Goal: Information Seeking & Learning: Learn about a topic

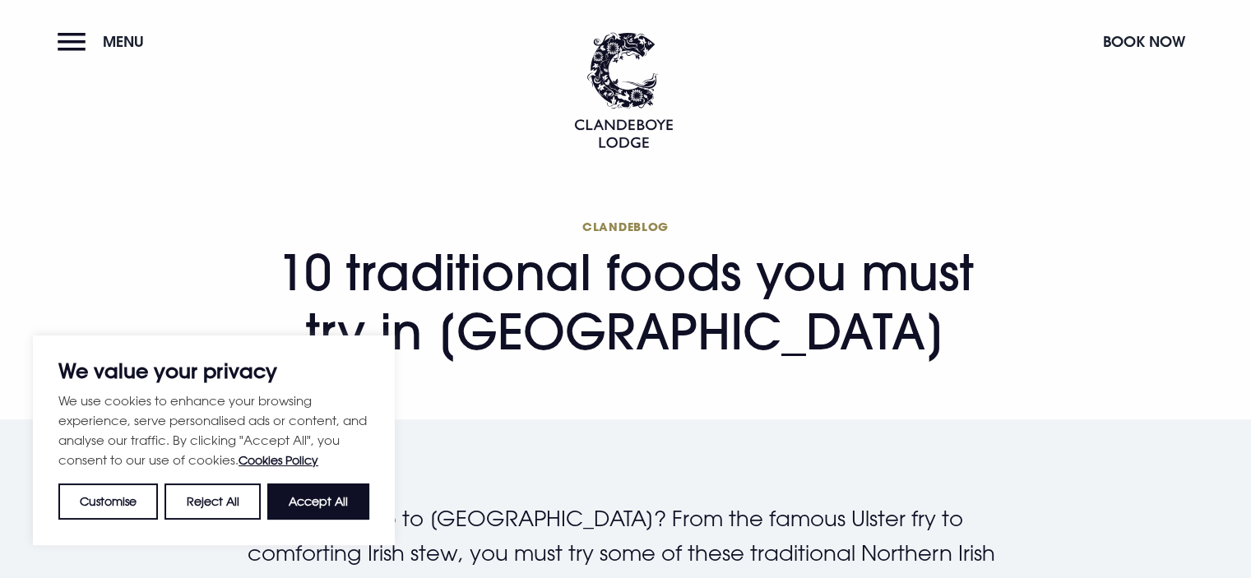
click at [302, 516] on button "Accept All" at bounding box center [318, 501] width 102 height 36
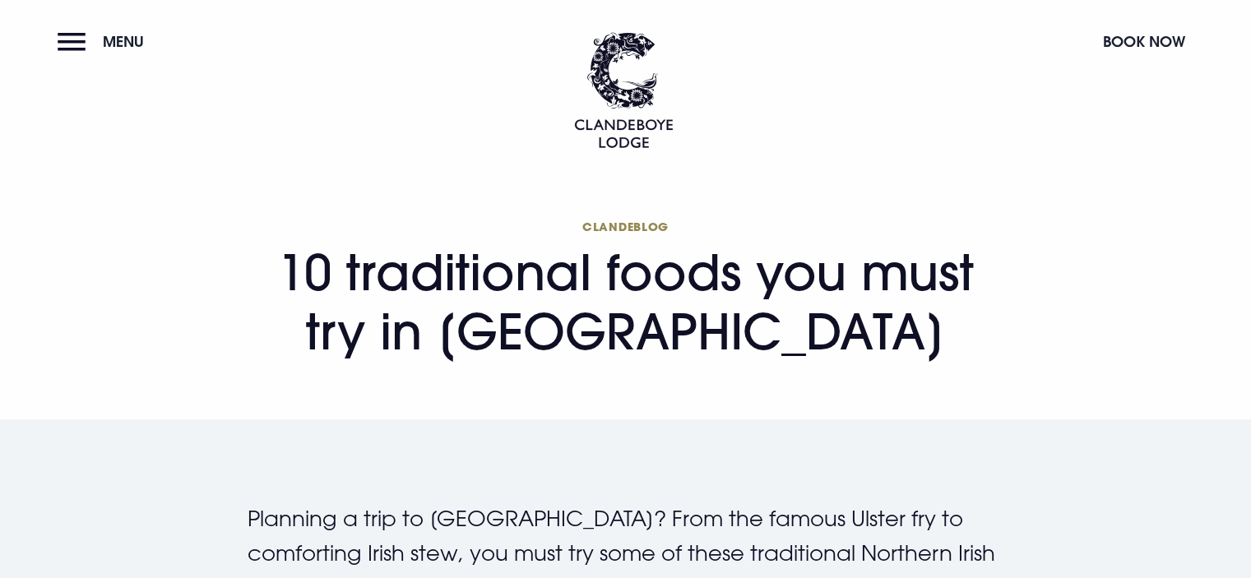
checkbox input "true"
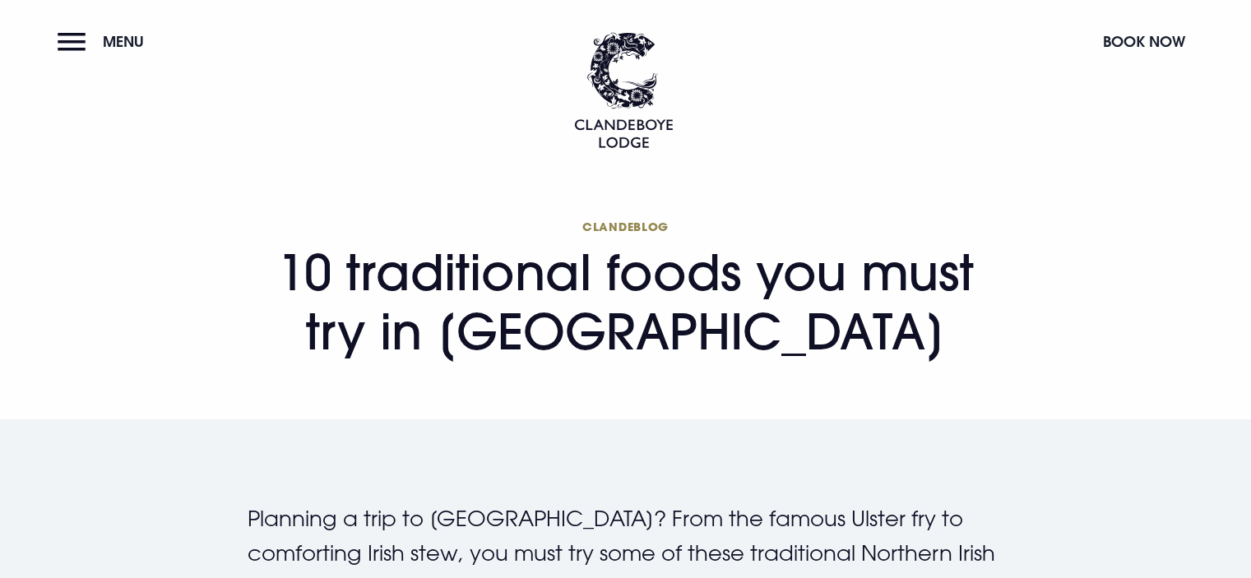
drag, startPoint x: 273, startPoint y: 275, endPoint x: 894, endPoint y: 353, distance: 625.6
click at [894, 353] on h1 "Clandeblog 10 traditional foods you must try in [GEOGRAPHIC_DATA]" at bounding box center [626, 290] width 756 height 142
copy h1 "10 traditional foods you must try in [GEOGRAPHIC_DATA]"
click at [273, 133] on header "Menu Book Now" at bounding box center [625, 74] width 1251 height 148
drag, startPoint x: 259, startPoint y: 271, endPoint x: 931, endPoint y: 391, distance: 682.3
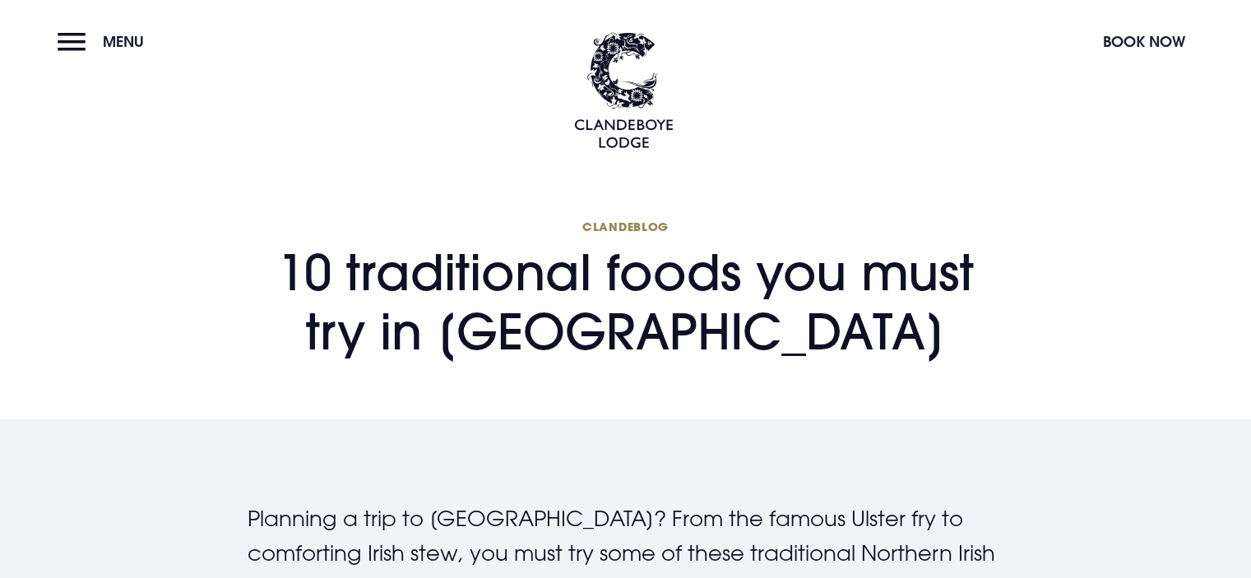
click at [931, 391] on section "Clandeblog 10 traditional foods you must try in [GEOGRAPHIC_DATA]" at bounding box center [625, 297] width 1251 height 244
copy h1 "10 traditional foods you must try in [GEOGRAPHIC_DATA]"
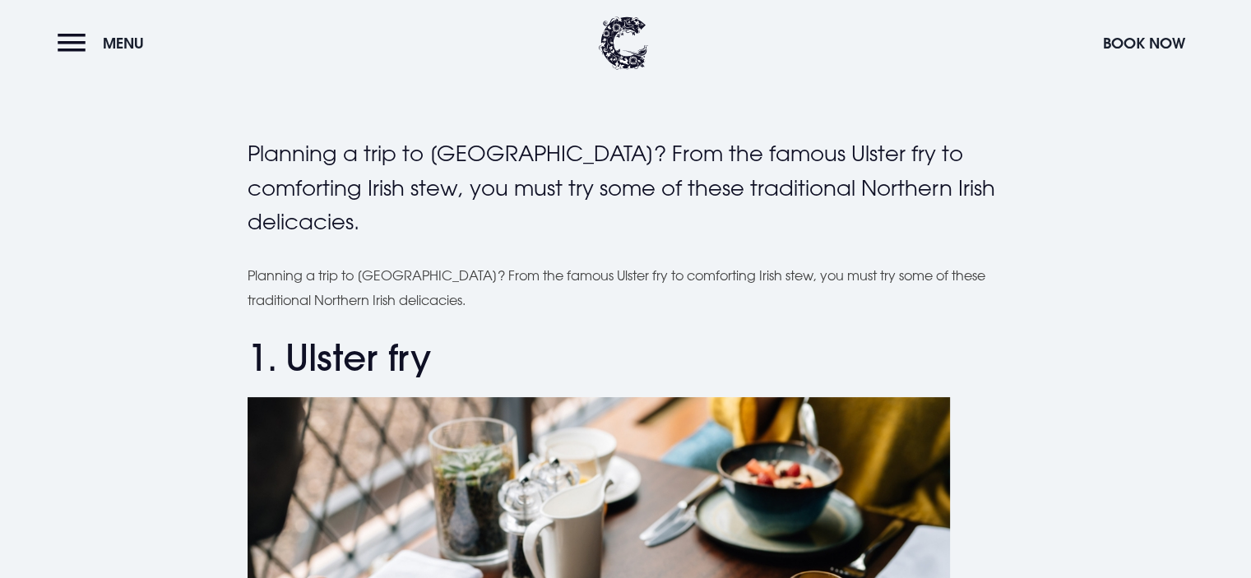
scroll to position [493, 0]
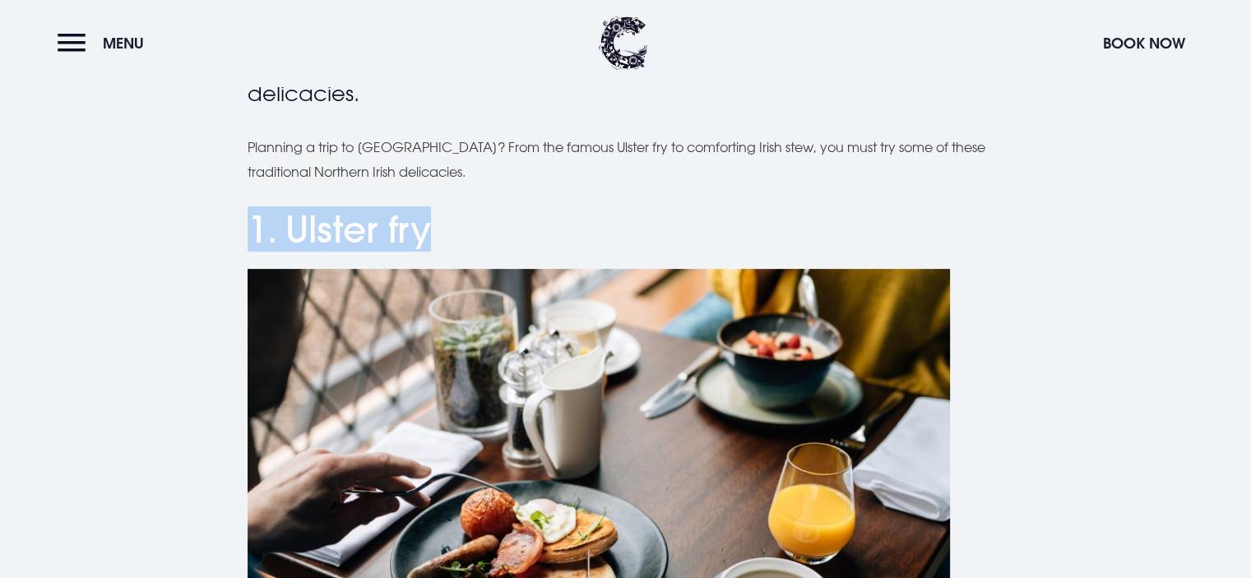
drag, startPoint x: 248, startPoint y: 242, endPoint x: 482, endPoint y: 220, distance: 234.5
click at [482, 220] on h2 "1. Ulster fry" at bounding box center [626, 230] width 756 height 44
copy h2 "1. Ulster fry"
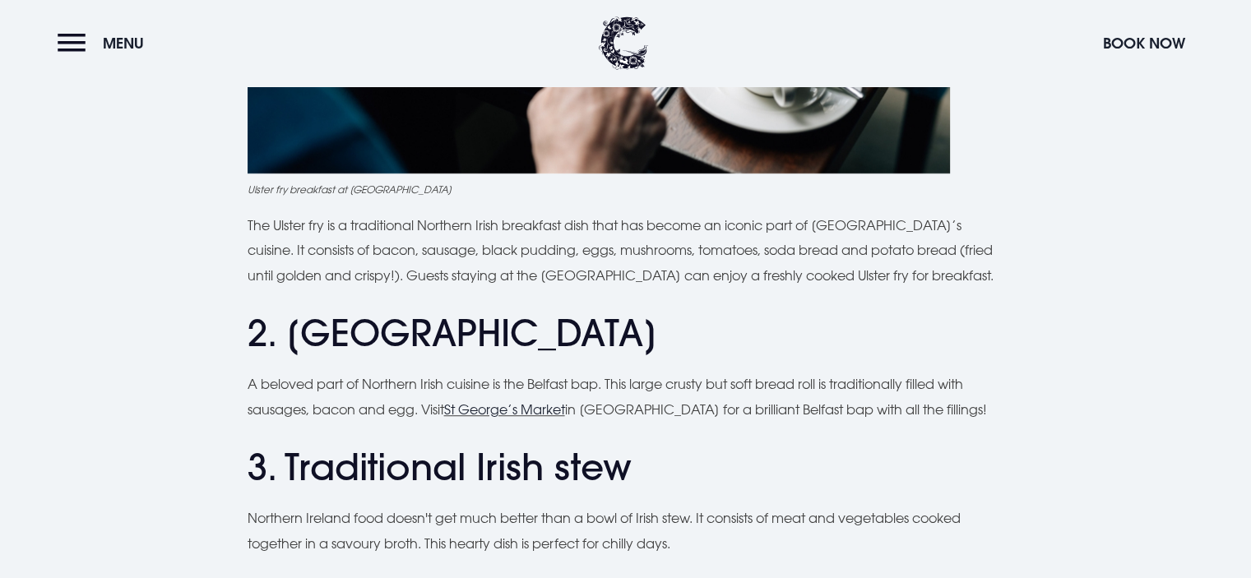
scroll to position [1069, 0]
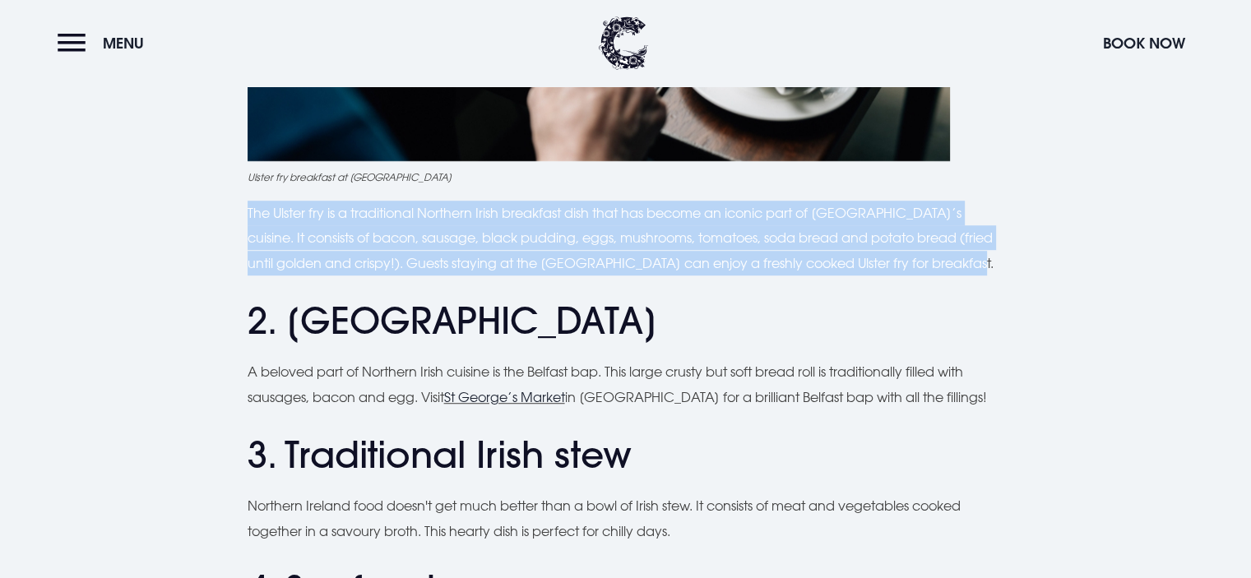
drag, startPoint x: 243, startPoint y: 215, endPoint x: 972, endPoint y: 258, distance: 729.8
copy p "The Ulster fry is a traditional Northern Irish breakfast dish that has become a…"
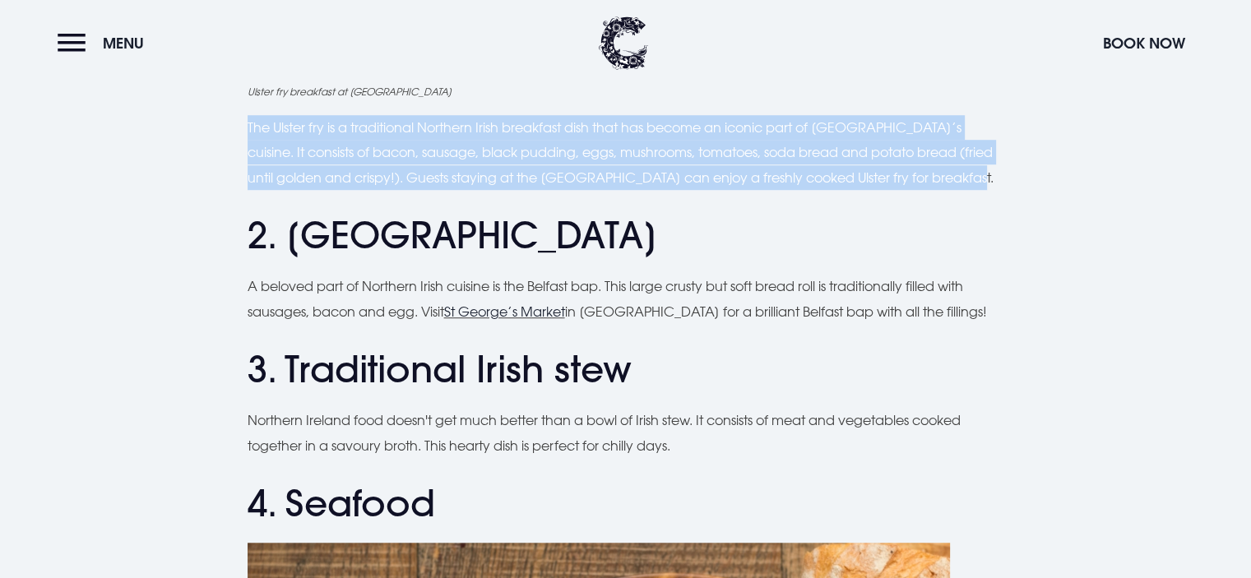
scroll to position [1151, 0]
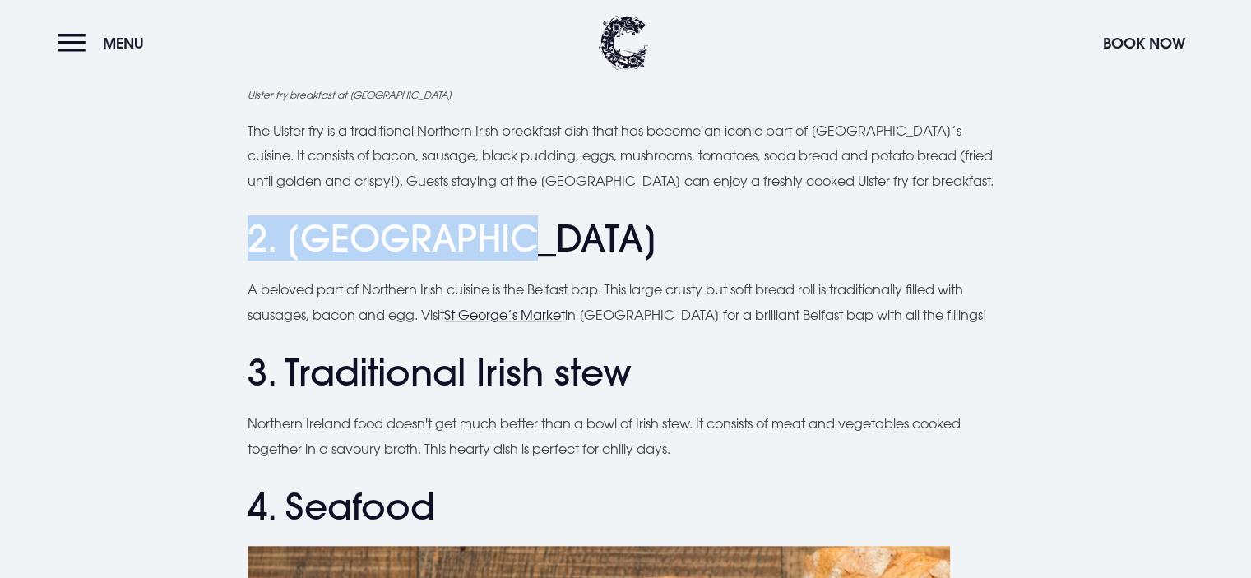
drag, startPoint x: 501, startPoint y: 231, endPoint x: 247, endPoint y: 243, distance: 254.3
click at [248, 243] on h2 "2. [GEOGRAPHIC_DATA]" at bounding box center [626, 239] width 756 height 44
copy h2 "2. [GEOGRAPHIC_DATA]"
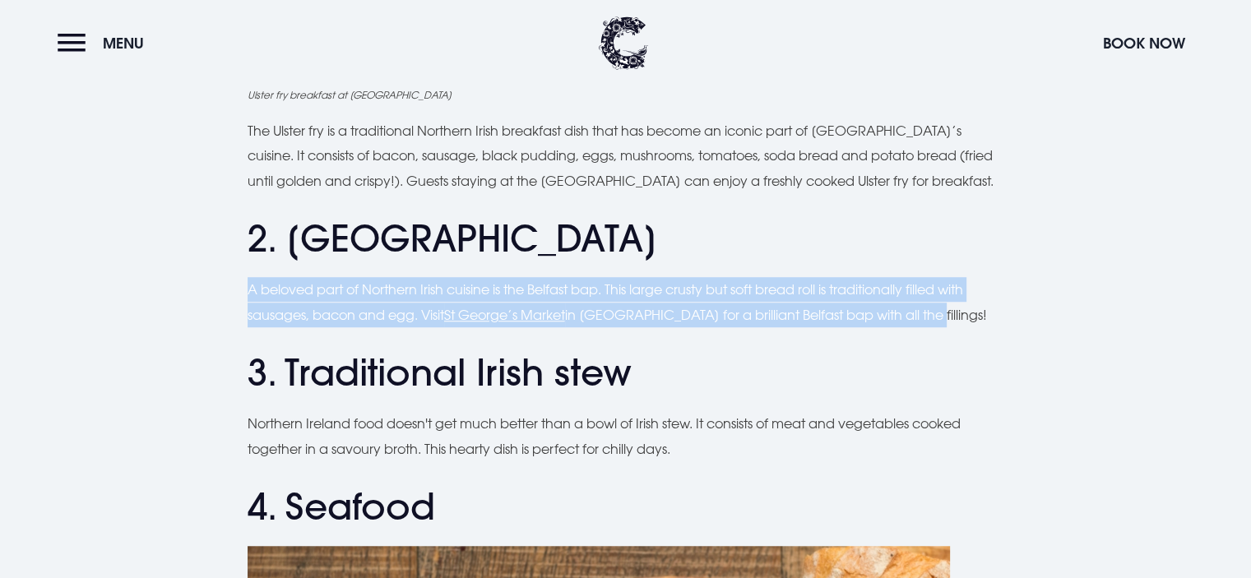
drag, startPoint x: 240, startPoint y: 289, endPoint x: 938, endPoint y: 315, distance: 698.6
copy p "A beloved part of Northern Irish cuisine is the Belfast bap. This large crusty …"
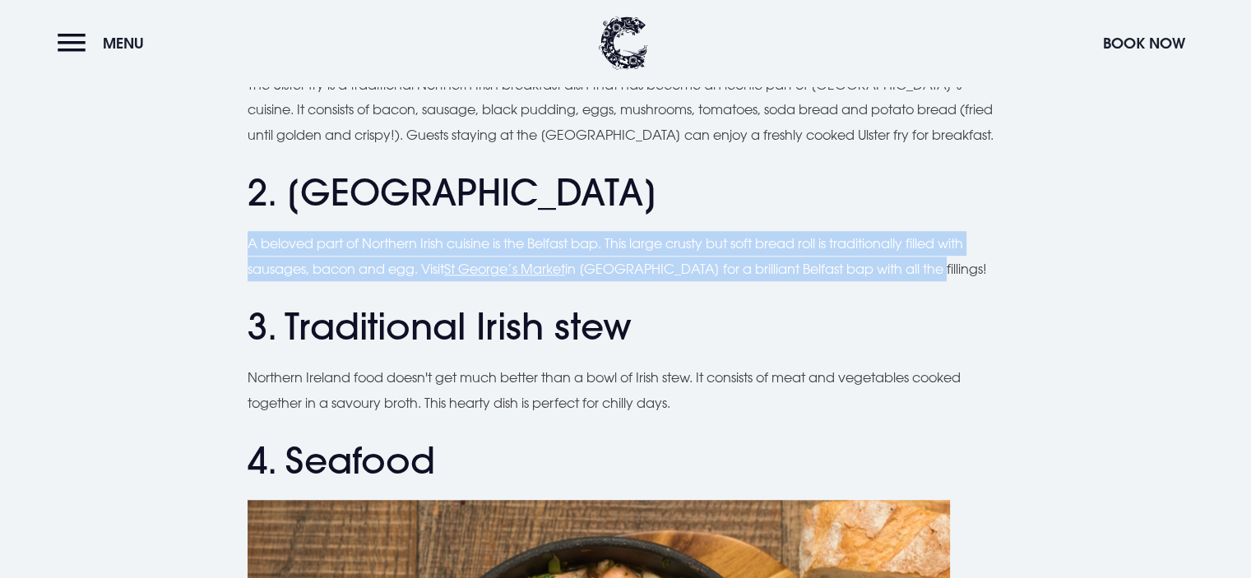
scroll to position [1316, 0]
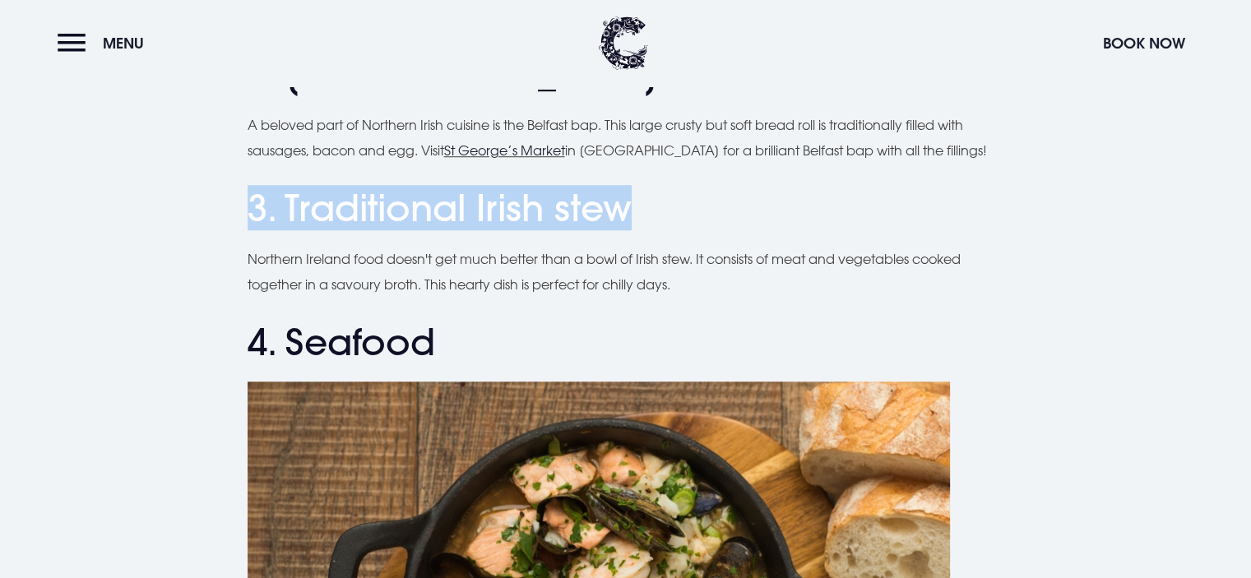
drag, startPoint x: 640, startPoint y: 212, endPoint x: 212, endPoint y: 218, distance: 427.6
copy h2 "3. Traditional Irish stew"
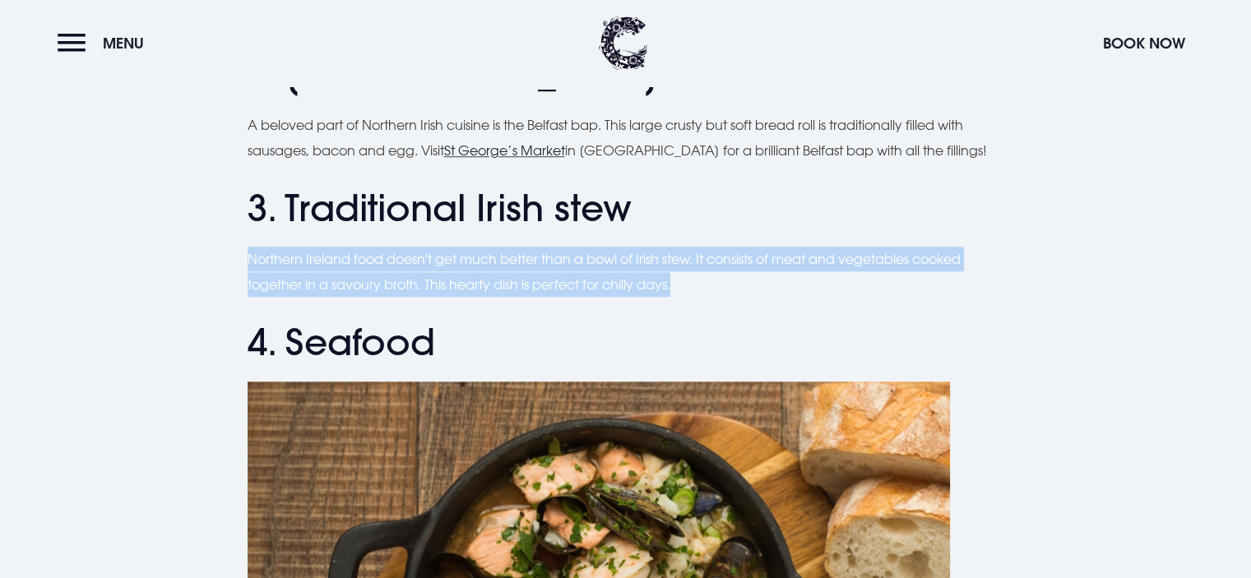
drag, startPoint x: 244, startPoint y: 258, endPoint x: 724, endPoint y: 285, distance: 480.1
copy p "Northern Ireland food doesn't get much better than a bowl of Irish stew. It con…"
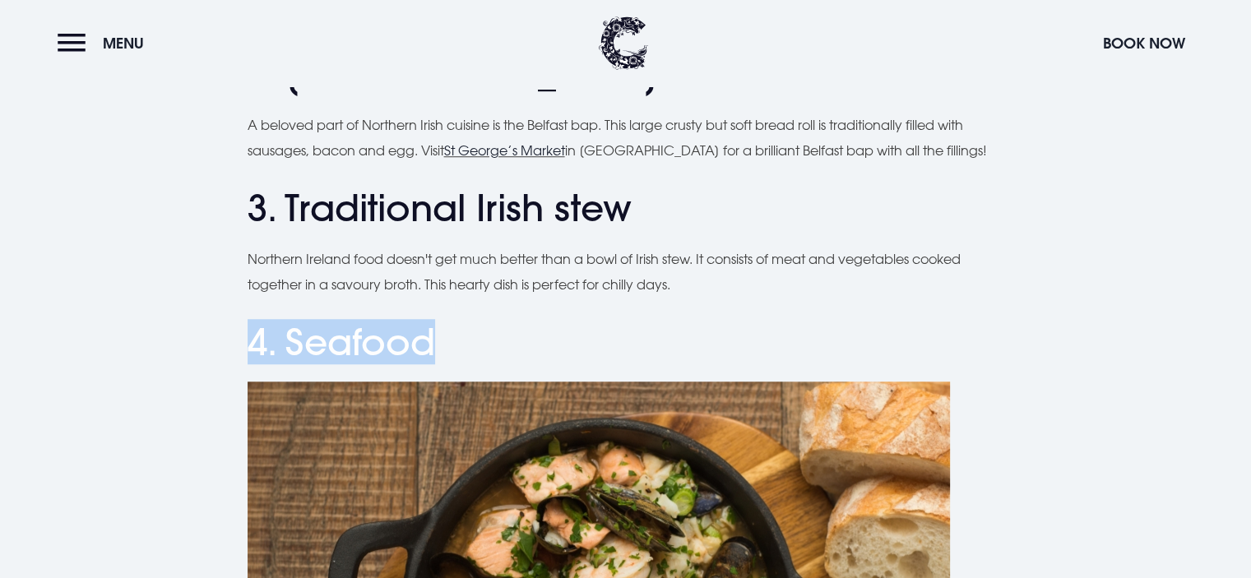
drag, startPoint x: 240, startPoint y: 333, endPoint x: 523, endPoint y: 344, distance: 283.1
copy h2 "4. Seafood"
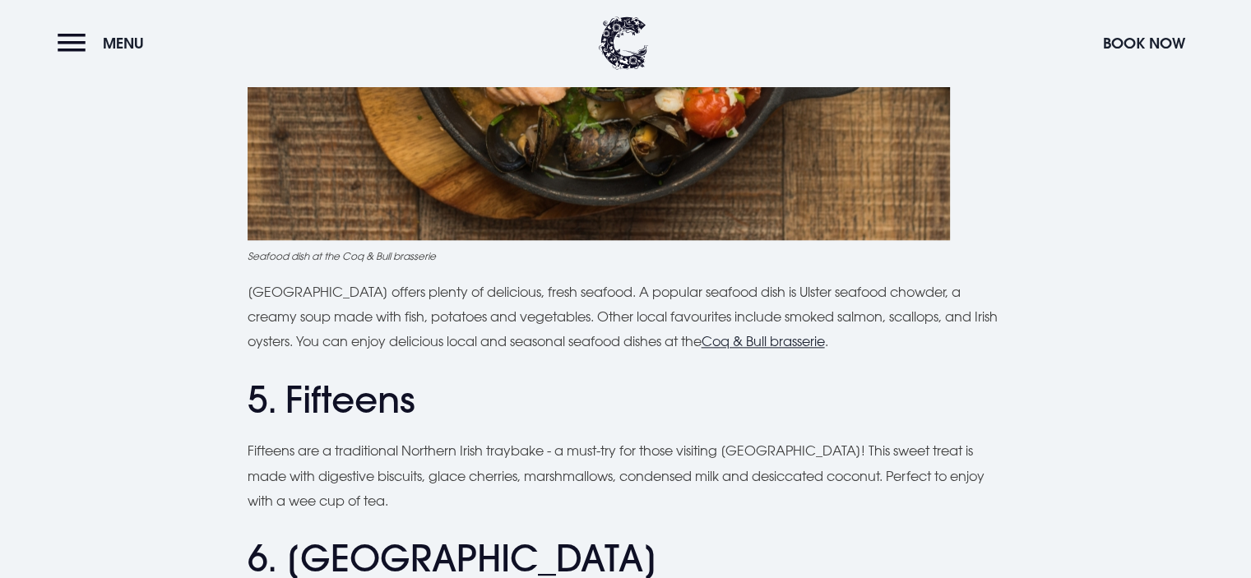
scroll to position [1973, 0]
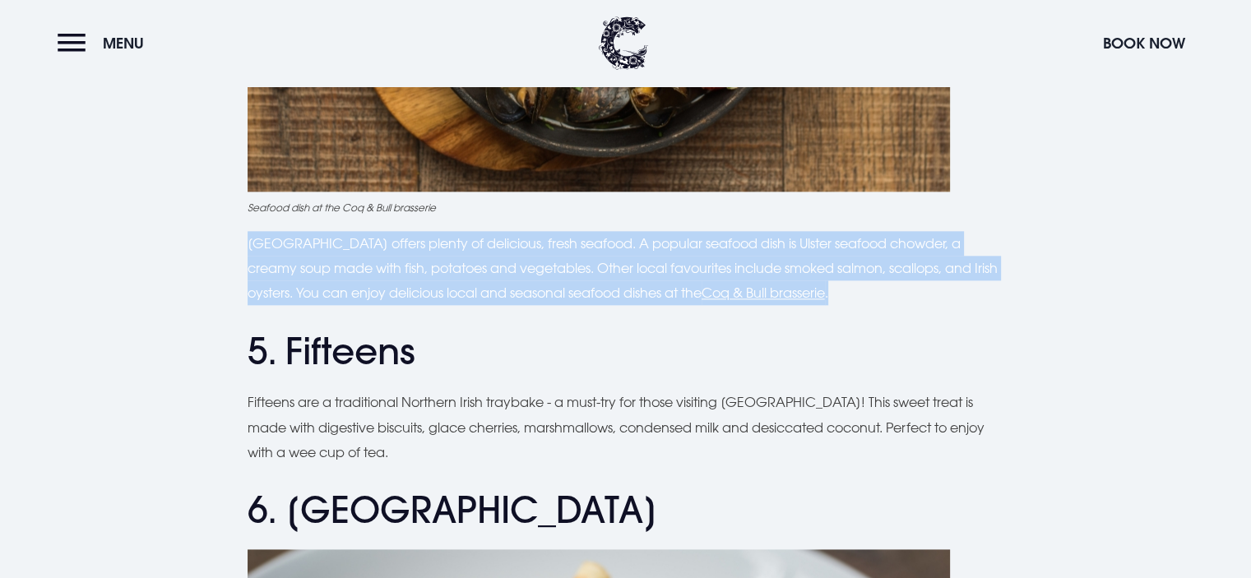
drag, startPoint x: 243, startPoint y: 243, endPoint x: 928, endPoint y: 294, distance: 686.8
copy p "[GEOGRAPHIC_DATA] offers plenty of delicious, fresh seafood. A popular seafood …"
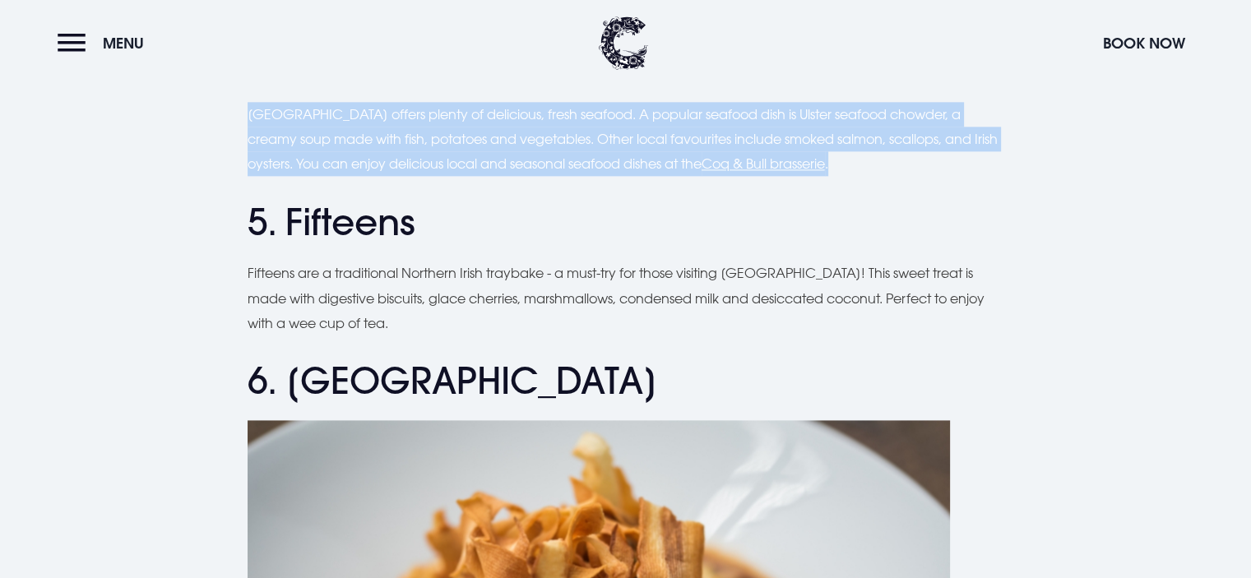
scroll to position [2138, 0]
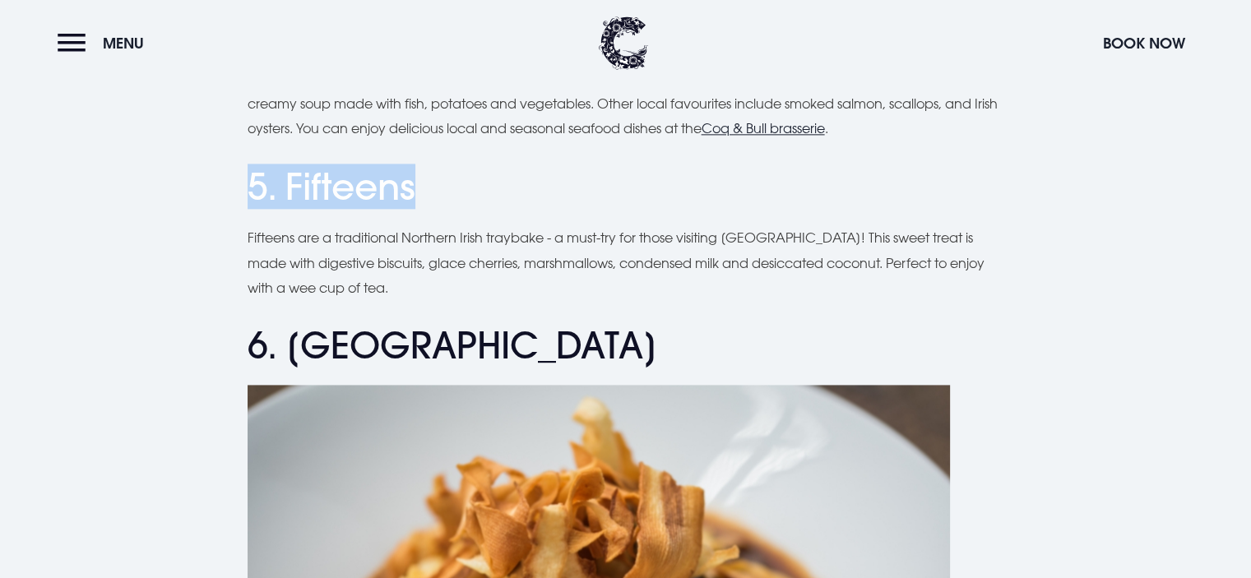
drag, startPoint x: 232, startPoint y: 180, endPoint x: 428, endPoint y: 193, distance: 196.1
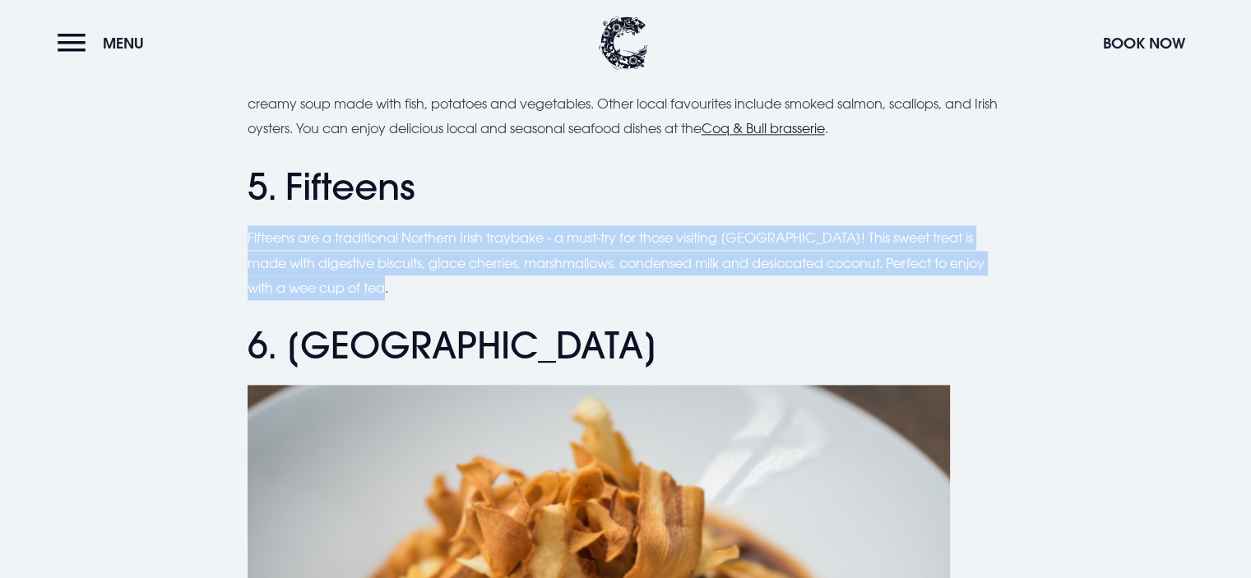
drag, startPoint x: 238, startPoint y: 226, endPoint x: 595, endPoint y: 294, distance: 363.3
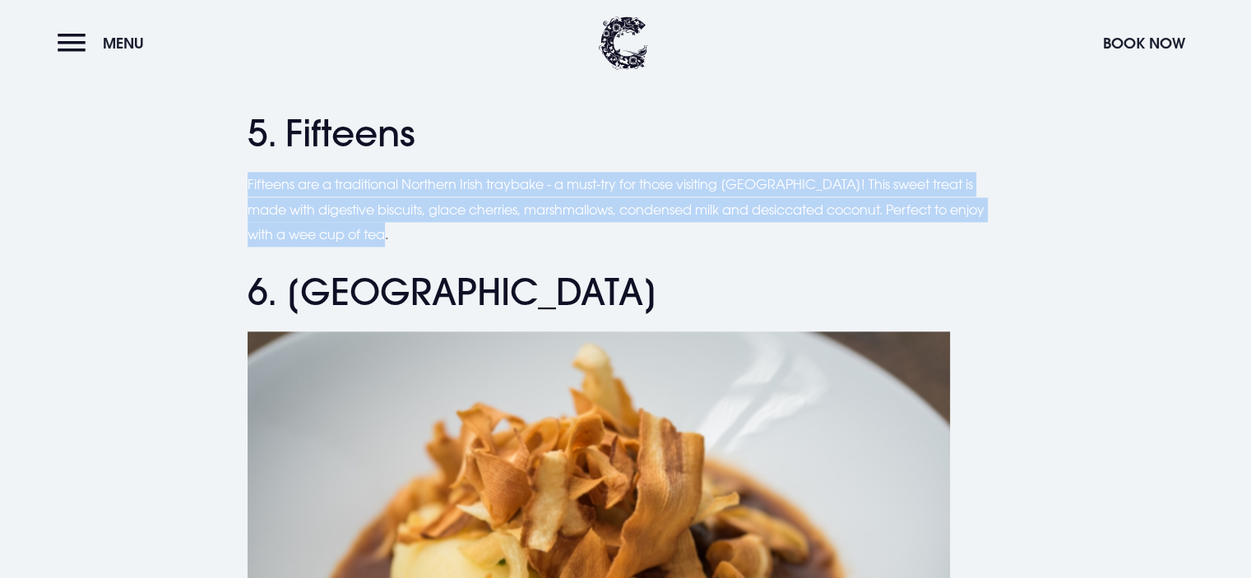
scroll to position [2220, 0]
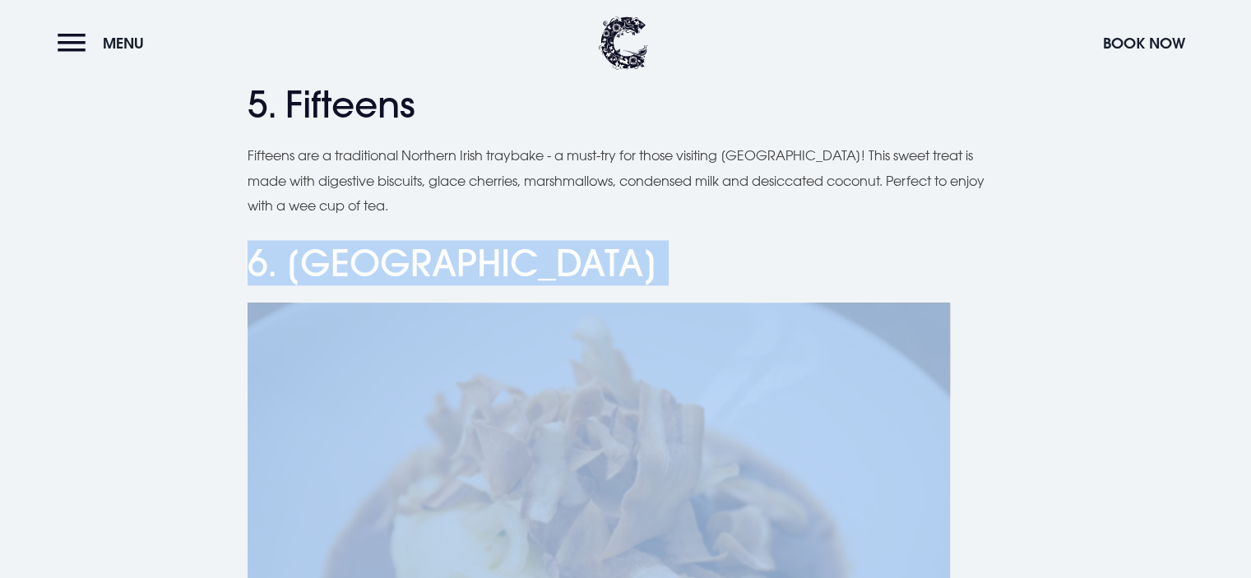
drag, startPoint x: 239, startPoint y: 276, endPoint x: 467, endPoint y: 287, distance: 228.0
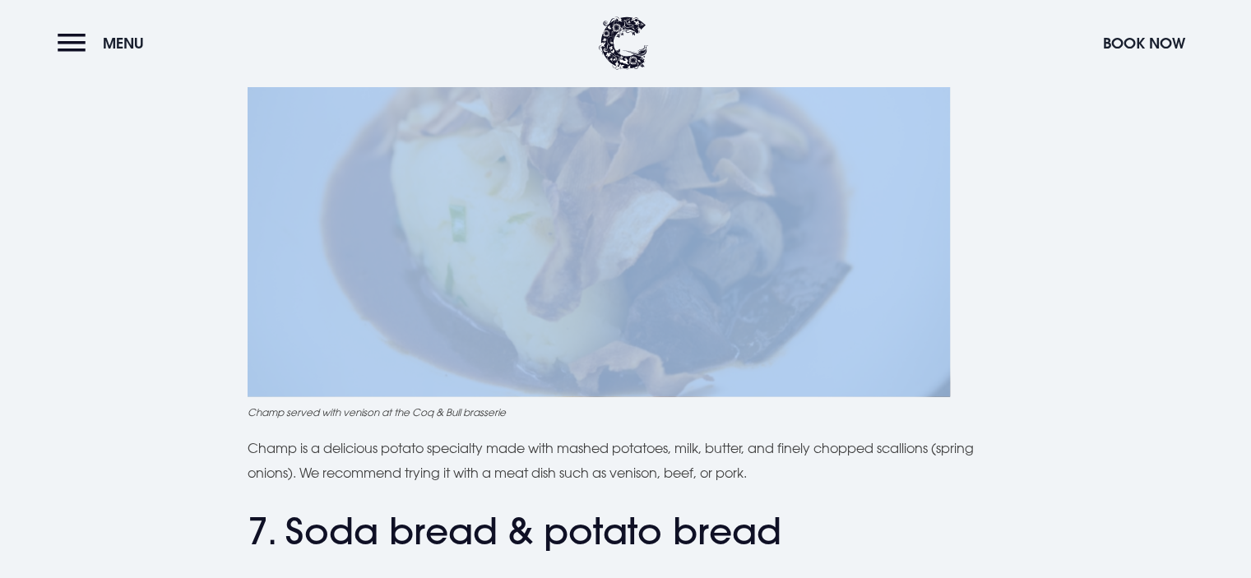
scroll to position [2631, 0]
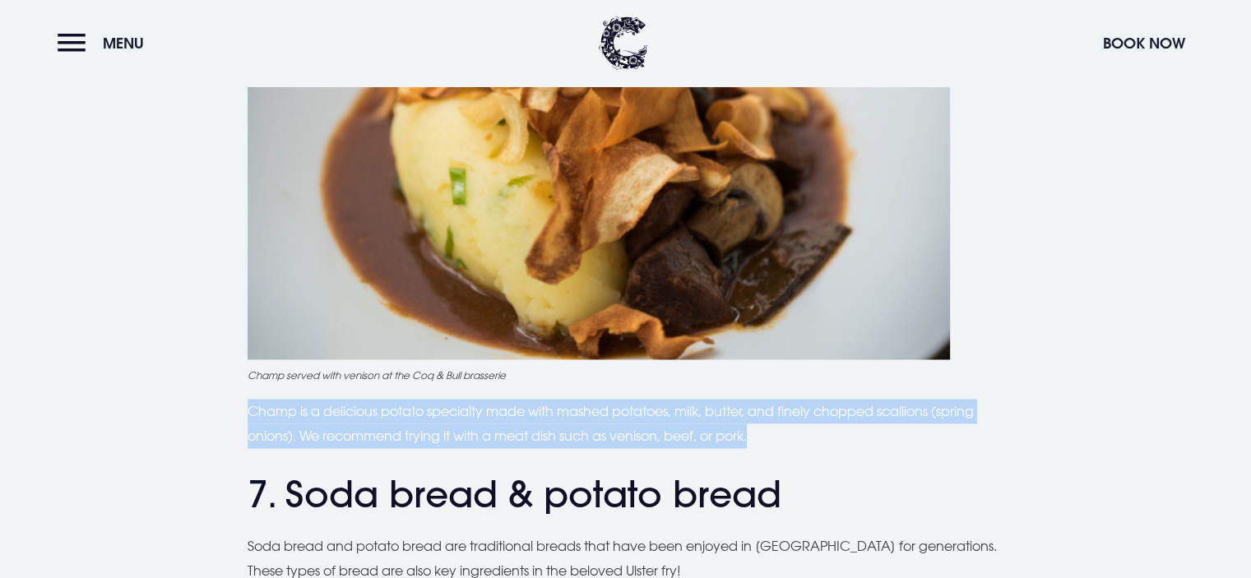
drag, startPoint x: 239, startPoint y: 410, endPoint x: 845, endPoint y: 443, distance: 606.9
click at [845, 443] on div "Planning a trip to [GEOGRAPHIC_DATA]? From the famous Ulster fry to comforting …" at bounding box center [626, 474] width 1164 height 5209
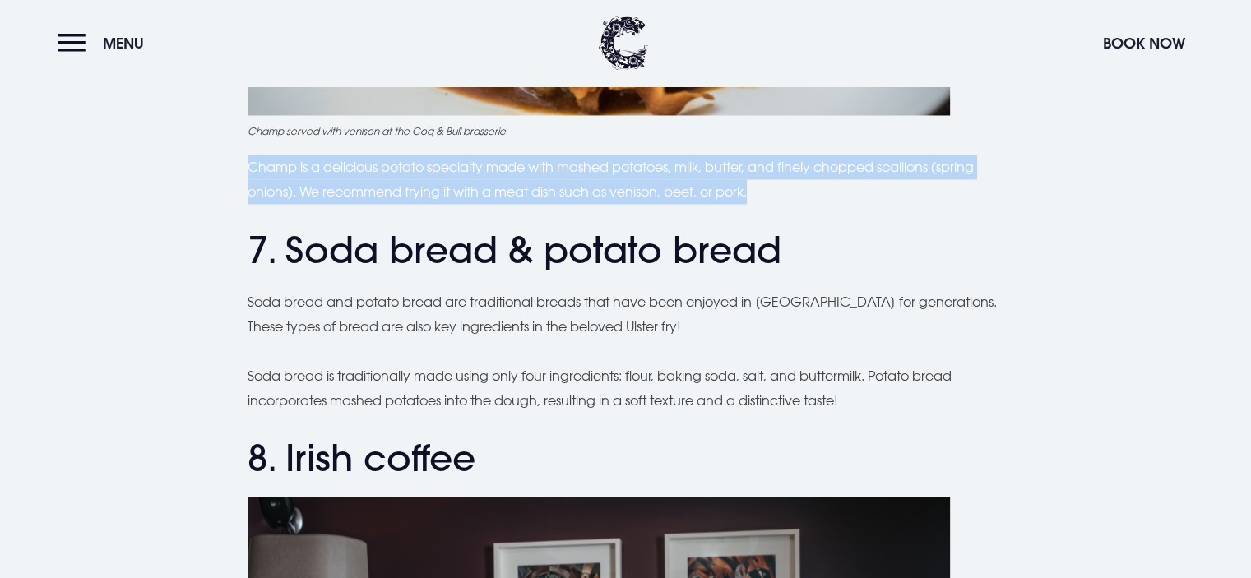
scroll to position [2878, 0]
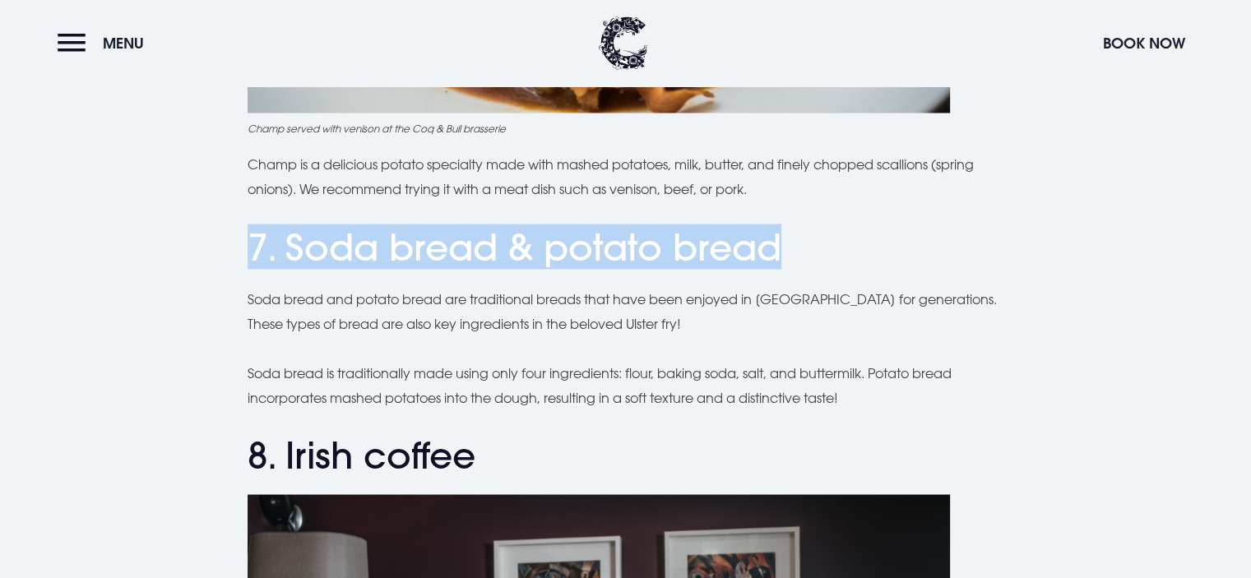
drag, startPoint x: 239, startPoint y: 243, endPoint x: 803, endPoint y: 266, distance: 563.8
click at [803, 266] on div "Planning a trip to [GEOGRAPHIC_DATA]? From the famous Ulster fry to comforting …" at bounding box center [626, 228] width 1164 height 5209
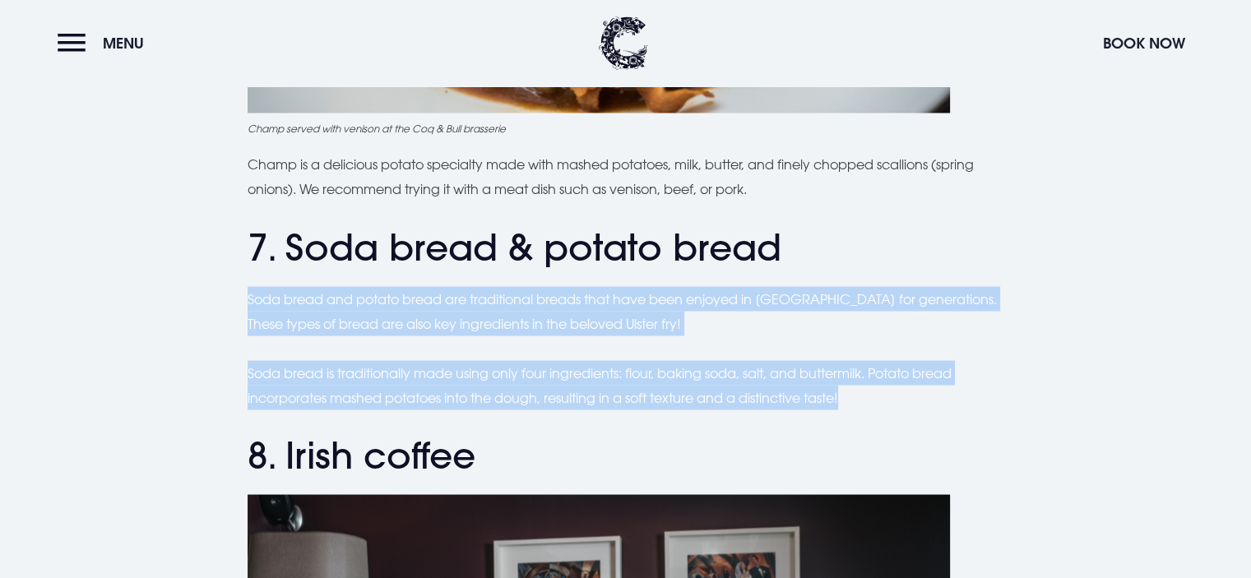
drag, startPoint x: 243, startPoint y: 293, endPoint x: 929, endPoint y: 397, distance: 694.5
click at [929, 397] on div "Planning a trip to [GEOGRAPHIC_DATA]? From the famous Ulster fry to comforting …" at bounding box center [626, 228] width 1164 height 5209
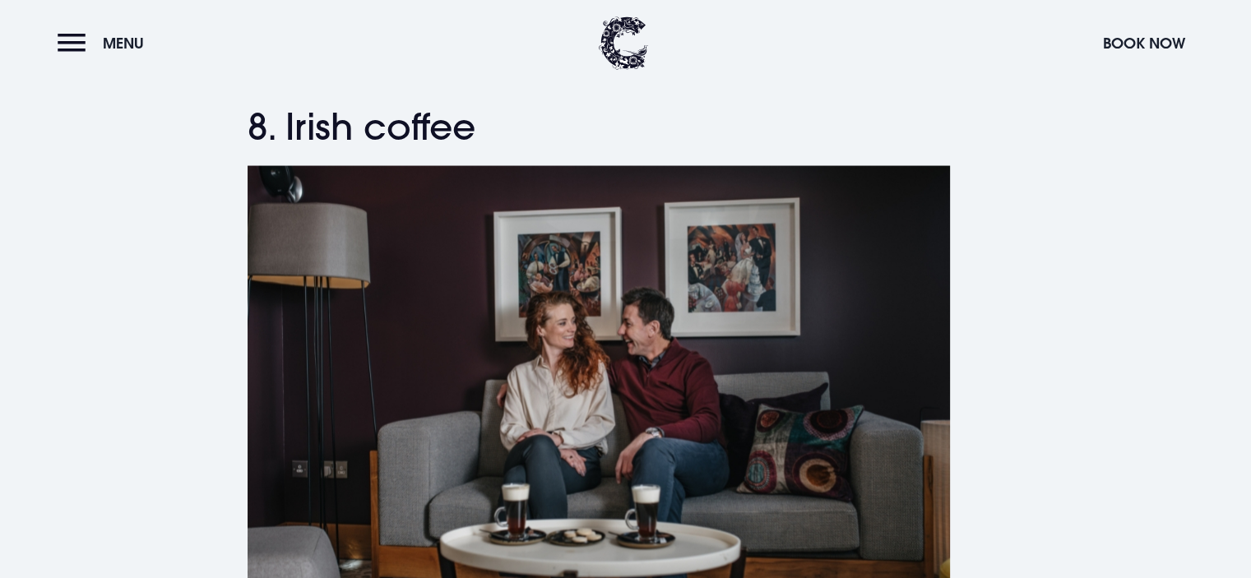
scroll to position [3207, 0]
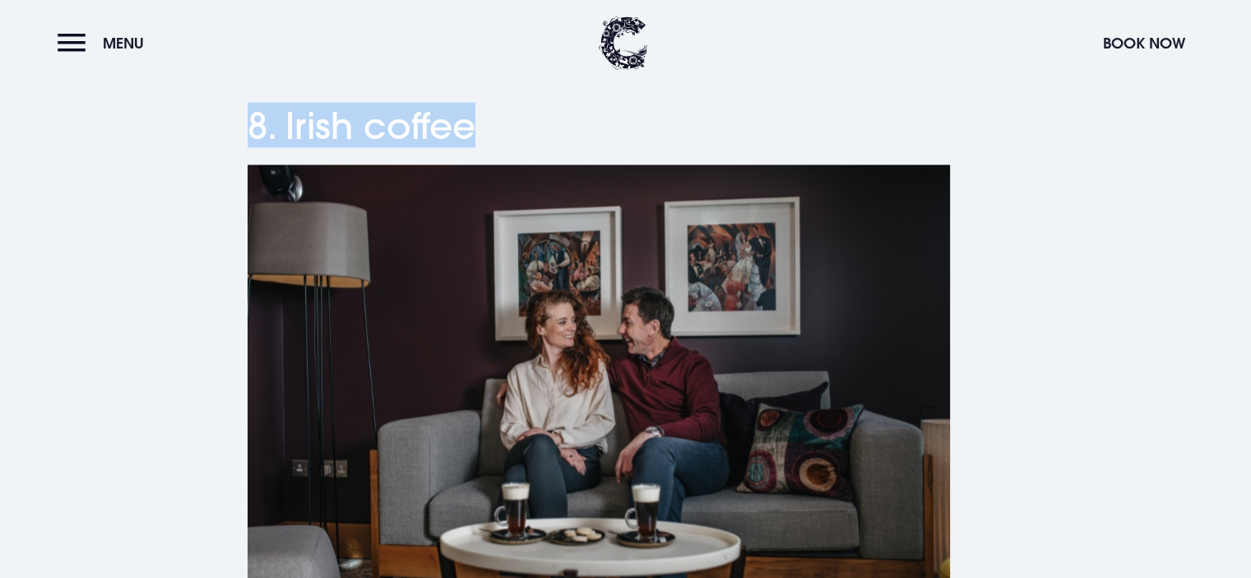
drag, startPoint x: 248, startPoint y: 140, endPoint x: 529, endPoint y: 141, distance: 280.4
click at [529, 141] on h2 "8. Irish coffee" at bounding box center [626, 126] width 756 height 44
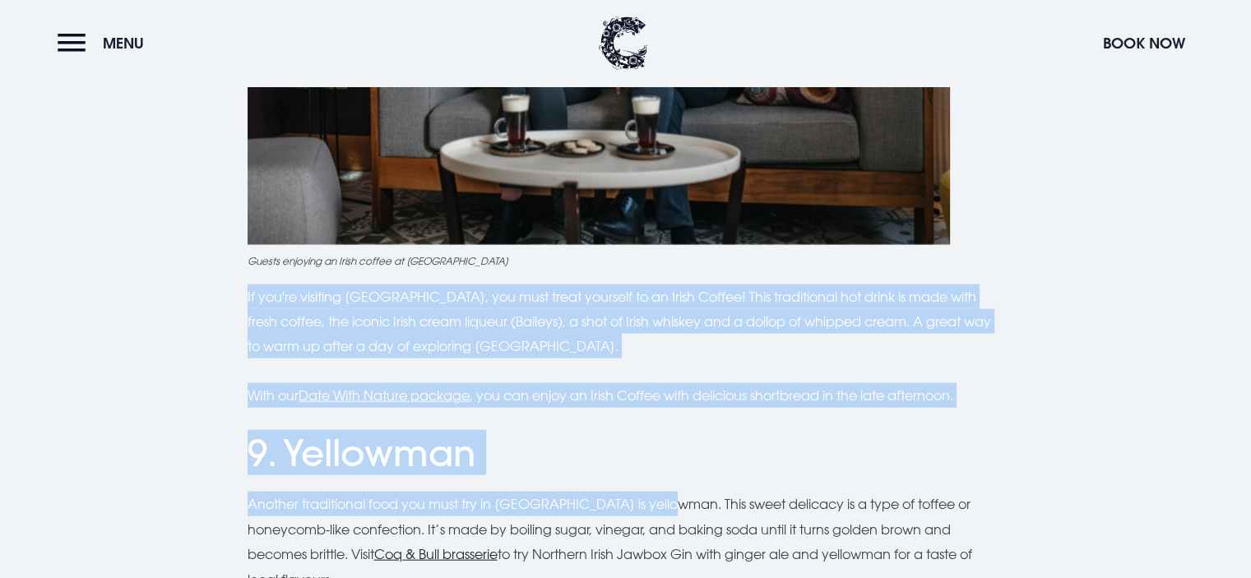
scroll to position [3618, 0]
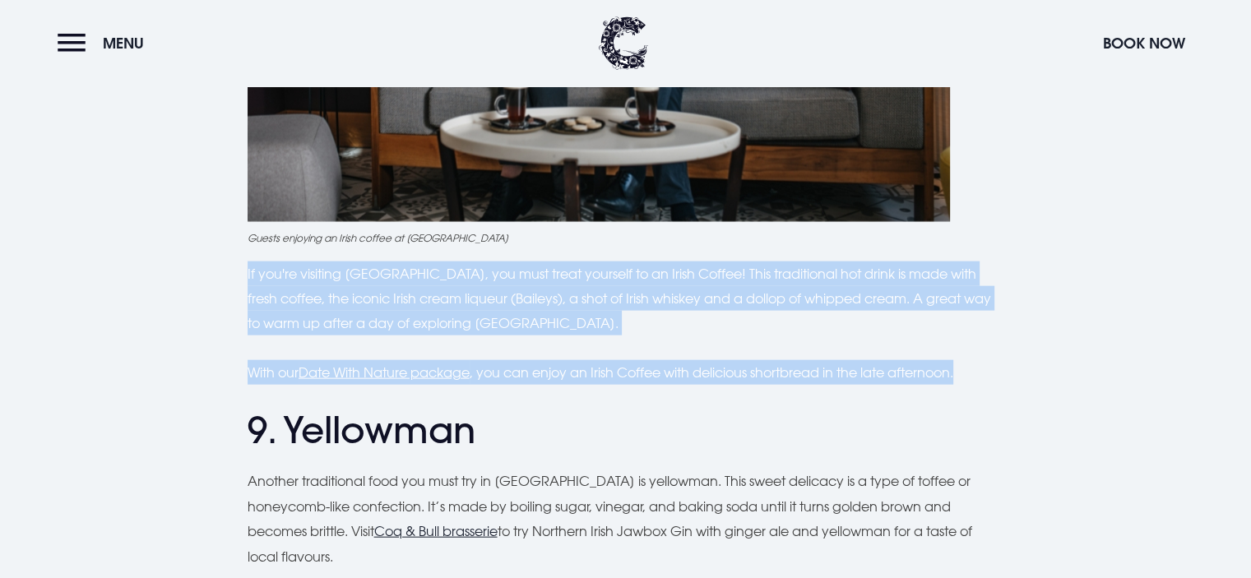
drag, startPoint x: 240, startPoint y: 434, endPoint x: 1006, endPoint y: 361, distance: 769.0
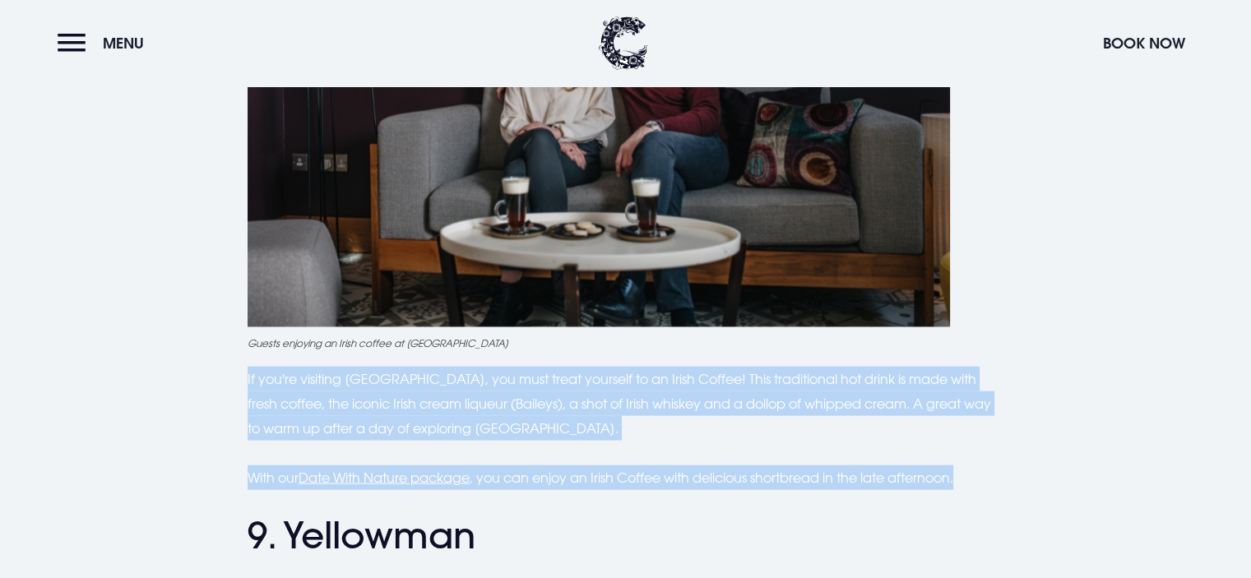
scroll to position [3700, 0]
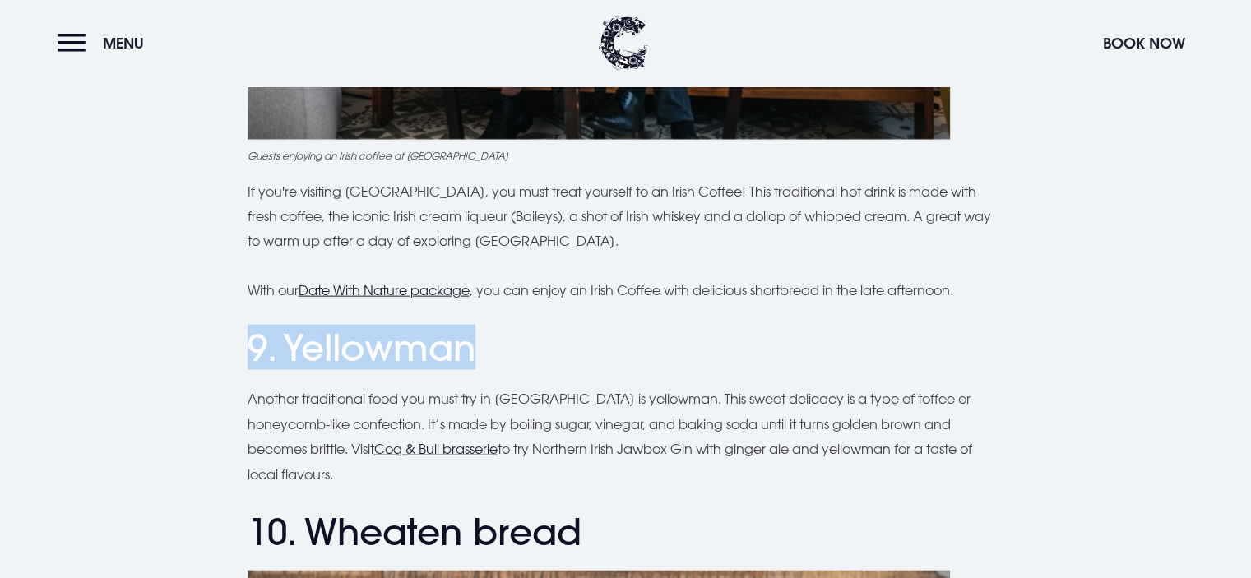
drag, startPoint x: 247, startPoint y: 354, endPoint x: 497, endPoint y: 346, distance: 250.9
click at [499, 346] on h2 "9. Yellowman" at bounding box center [626, 348] width 756 height 44
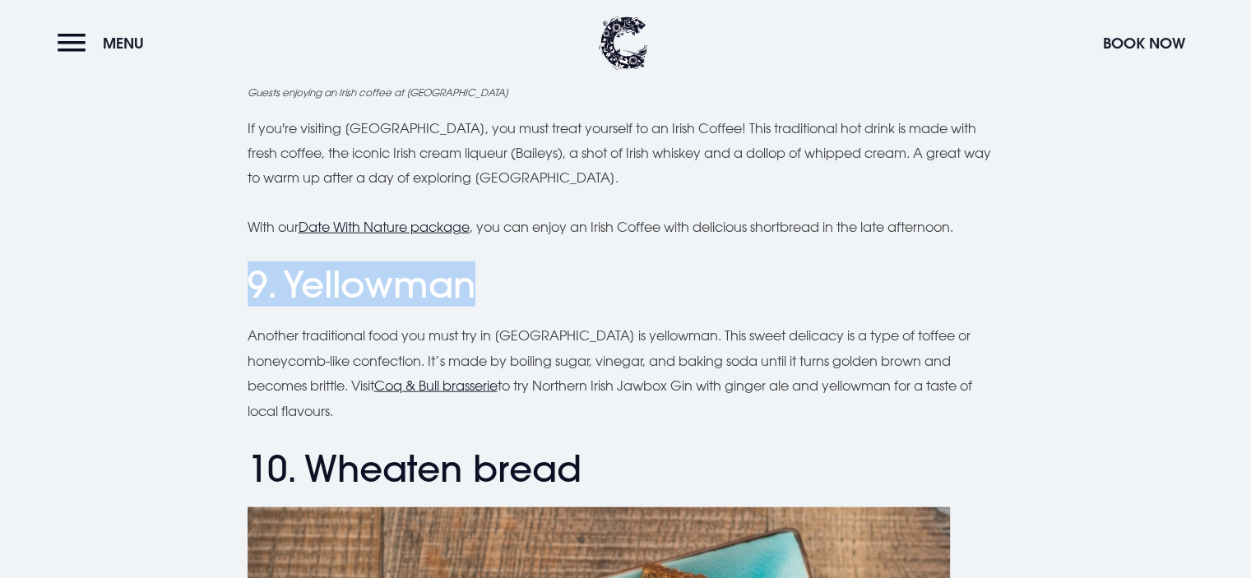
scroll to position [3865, 0]
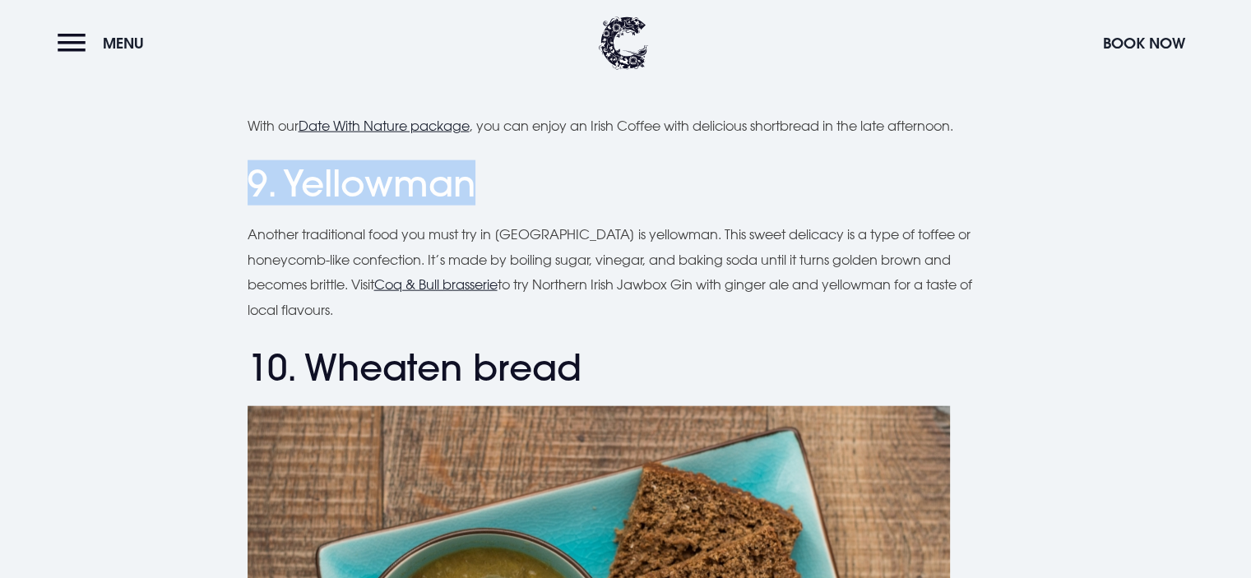
drag, startPoint x: 247, startPoint y: 229, endPoint x: 467, endPoint y: 328, distance: 241.4
click at [487, 320] on p "Another traditional food you must try in [GEOGRAPHIC_DATA] is yellowman. This s…" at bounding box center [626, 272] width 756 height 100
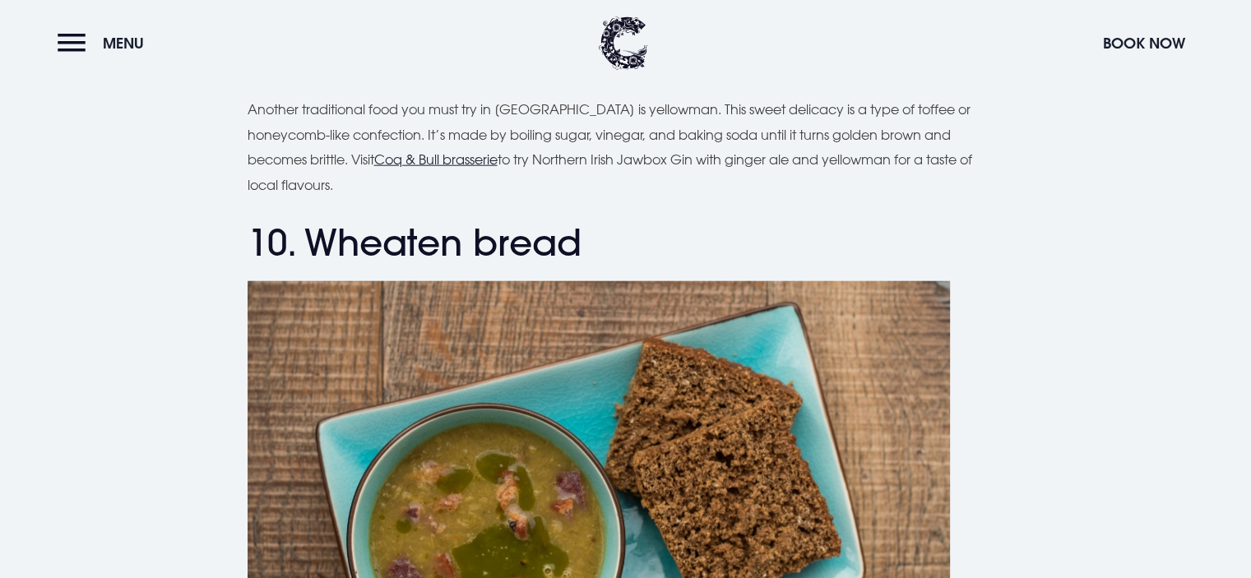
scroll to position [4029, 0]
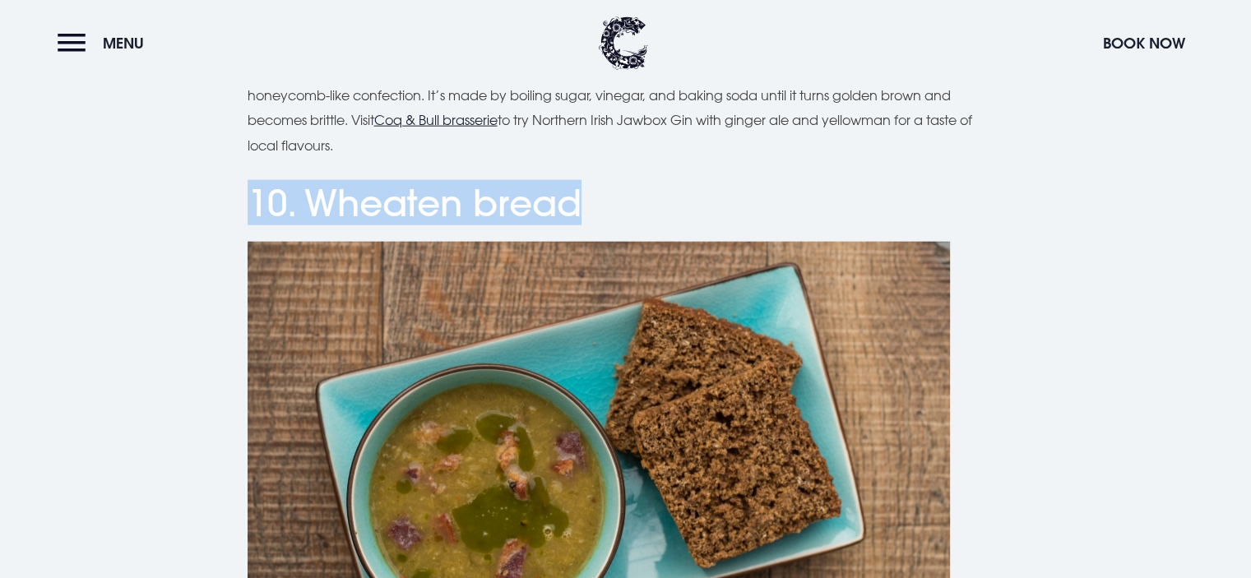
drag, startPoint x: 605, startPoint y: 198, endPoint x: 243, endPoint y: 203, distance: 361.8
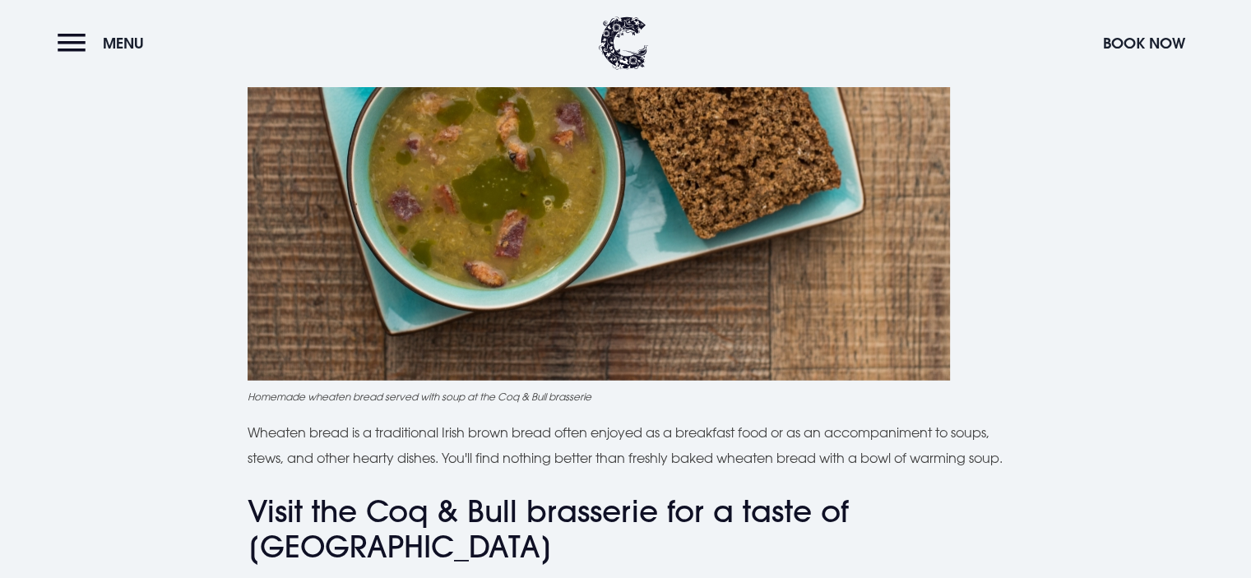
scroll to position [4440, 0]
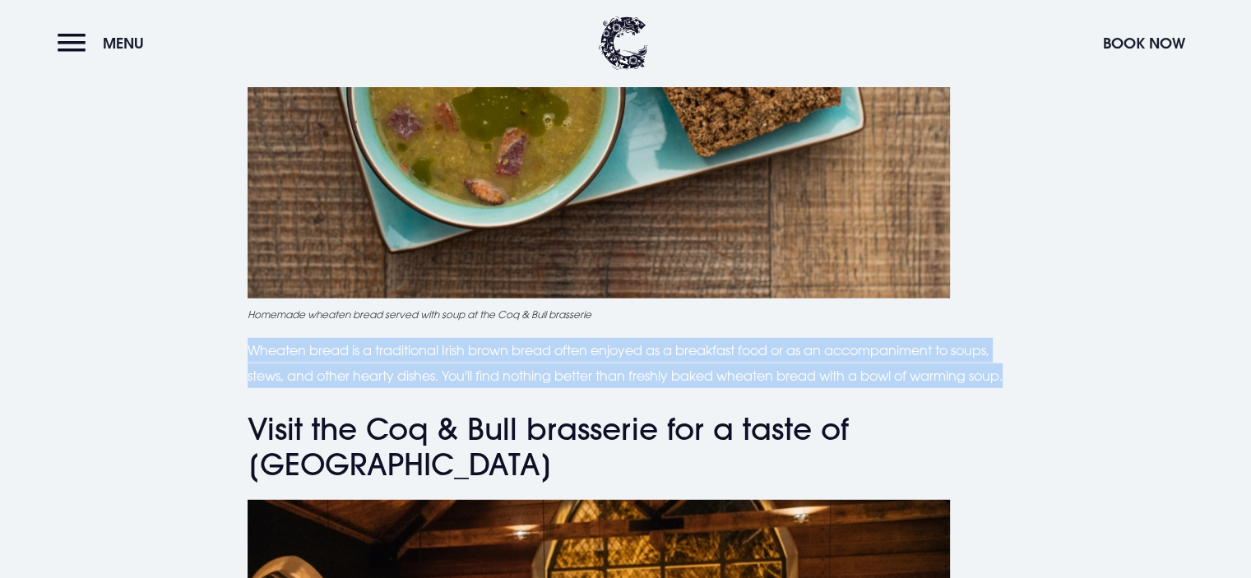
drag, startPoint x: 243, startPoint y: 349, endPoint x: 562, endPoint y: 413, distance: 325.3
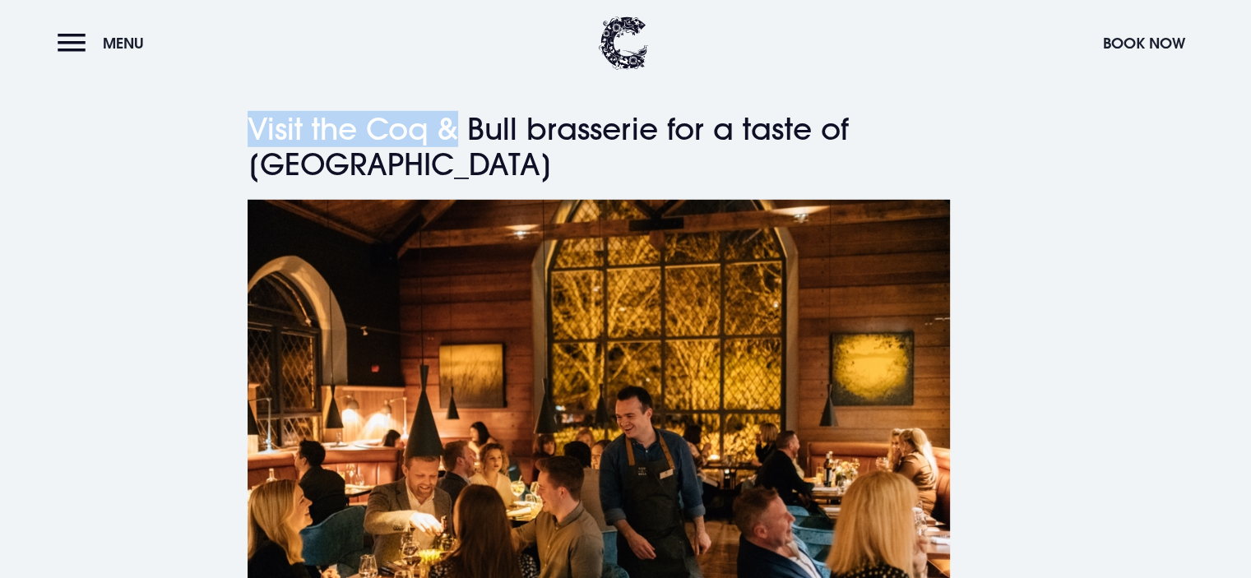
scroll to position [4733, 0]
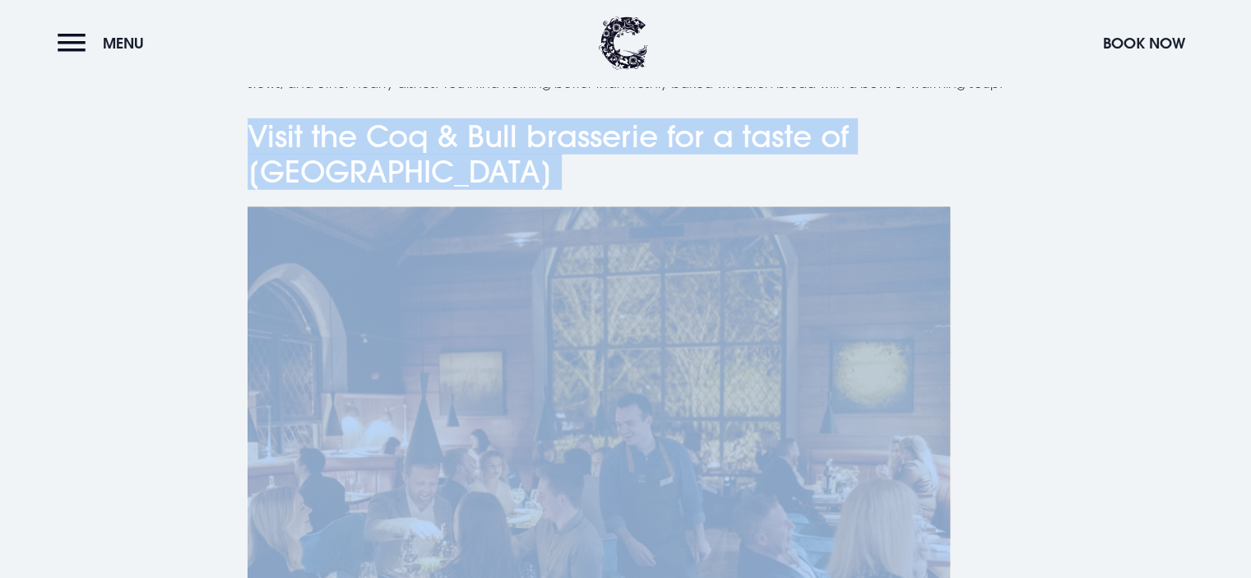
drag, startPoint x: 243, startPoint y: 129, endPoint x: 719, endPoint y: 230, distance: 485.9
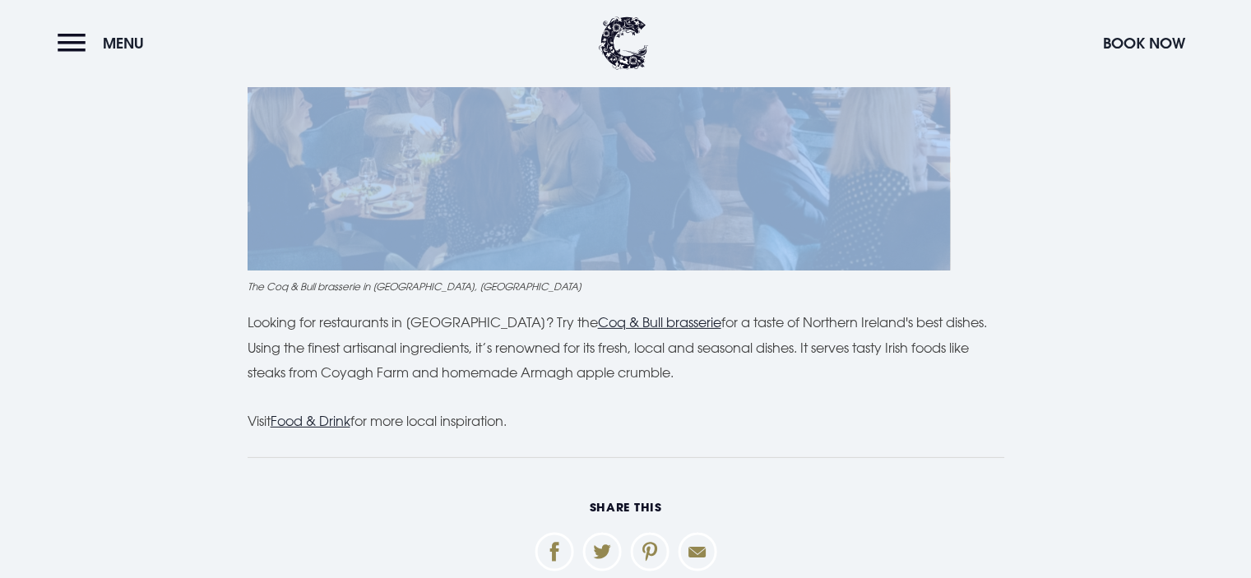
scroll to position [5144, 0]
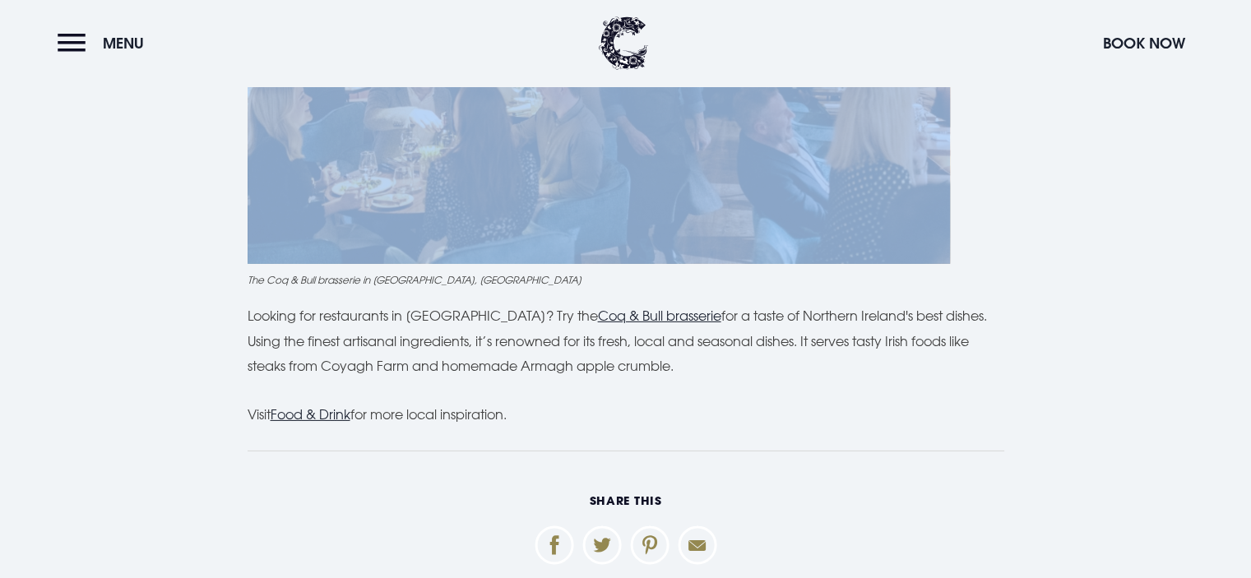
drag, startPoint x: 241, startPoint y: 344, endPoint x: 764, endPoint y: 394, distance: 525.4
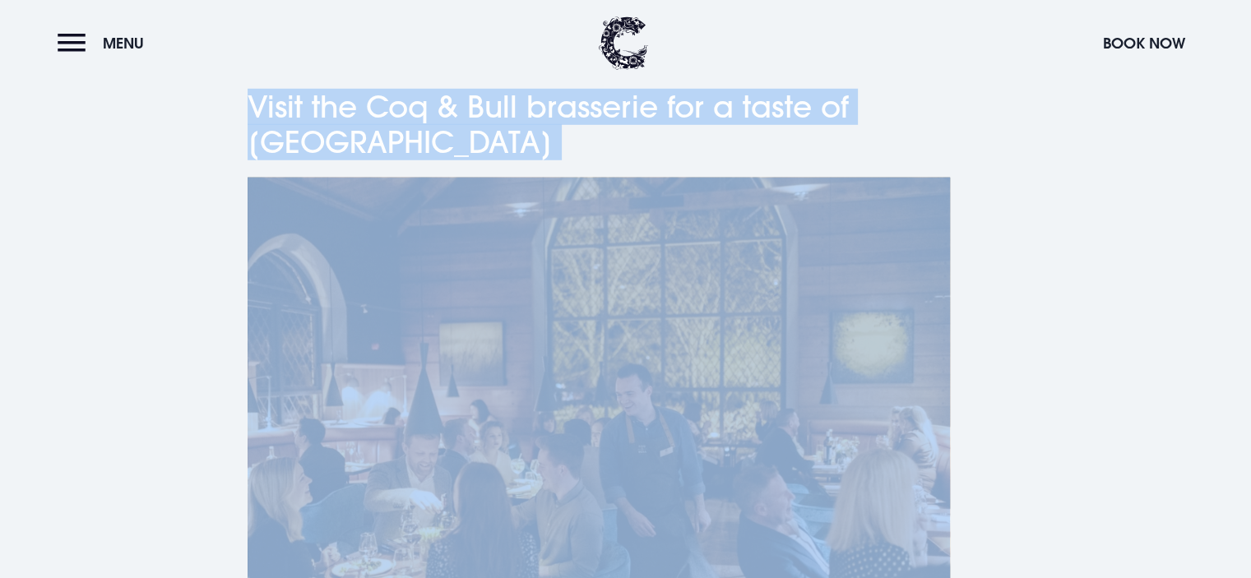
scroll to position [4733, 0]
